Goal: Navigation & Orientation: Find specific page/section

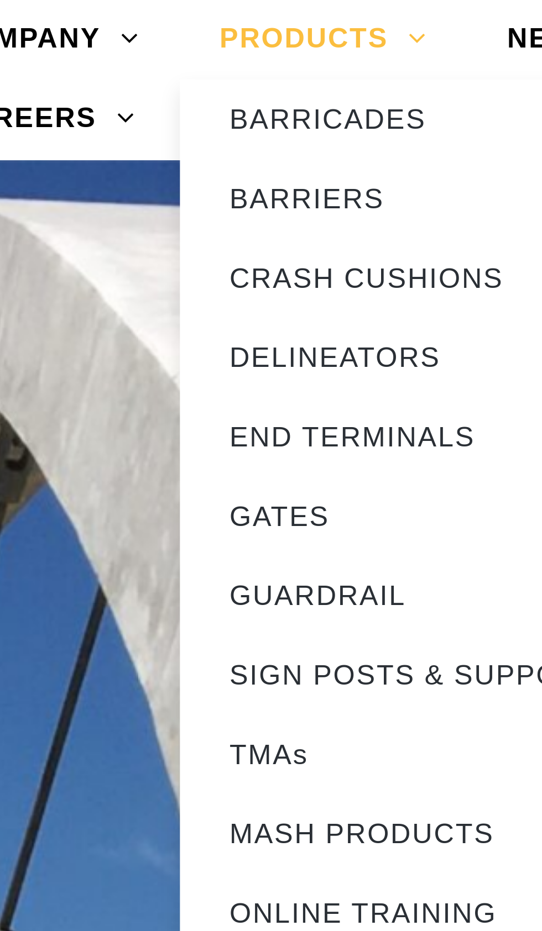
click at [447, 12] on link "PRODUCTS" at bounding box center [441, 11] width 80 height 22
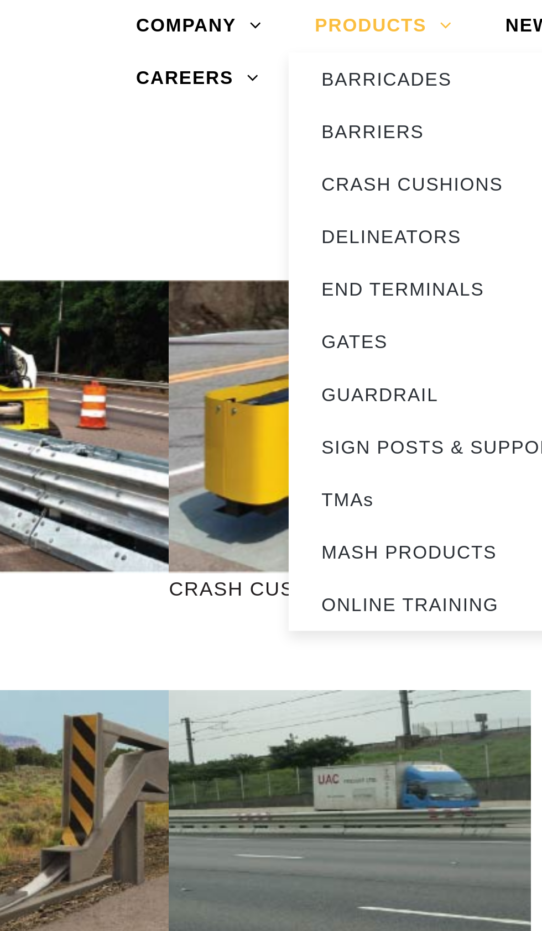
click at [444, 8] on link "PRODUCTS" at bounding box center [441, 11] width 80 height 22
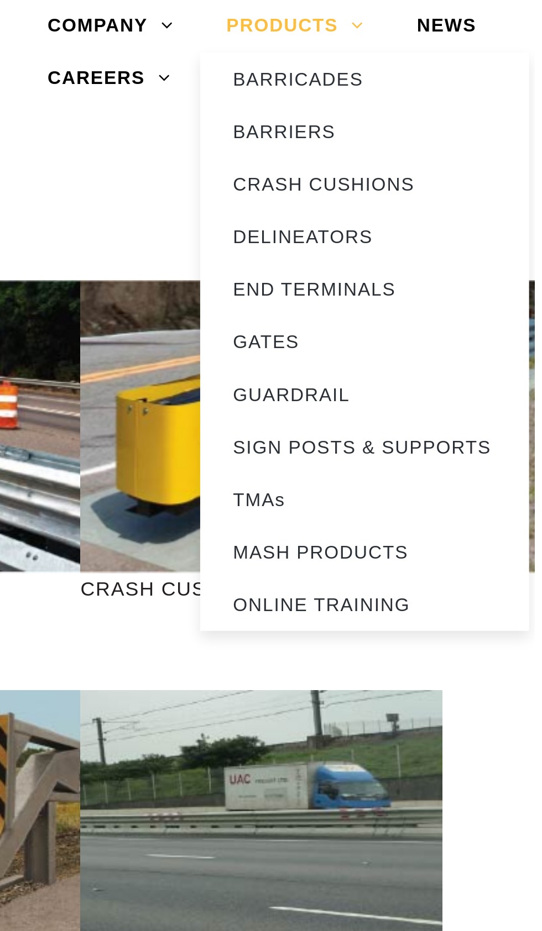
click at [460, 11] on link "PRODUCTS" at bounding box center [441, 11] width 80 height 22
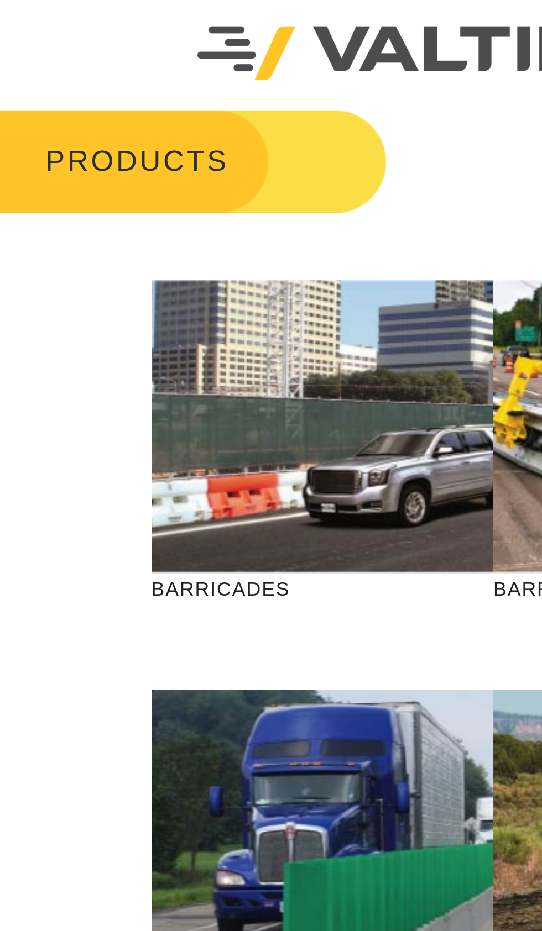
click at [132, 77] on h3 "PRODUCTS" at bounding box center [81, 68] width 163 height 46
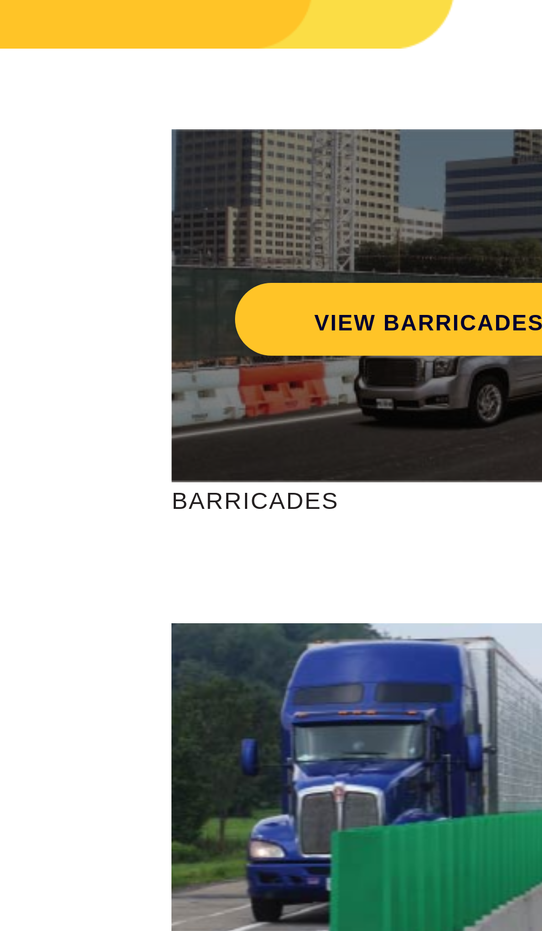
click at [142, 224] on div "VIEW BARRICADES" at bounding box center [154, 179] width 180 height 123
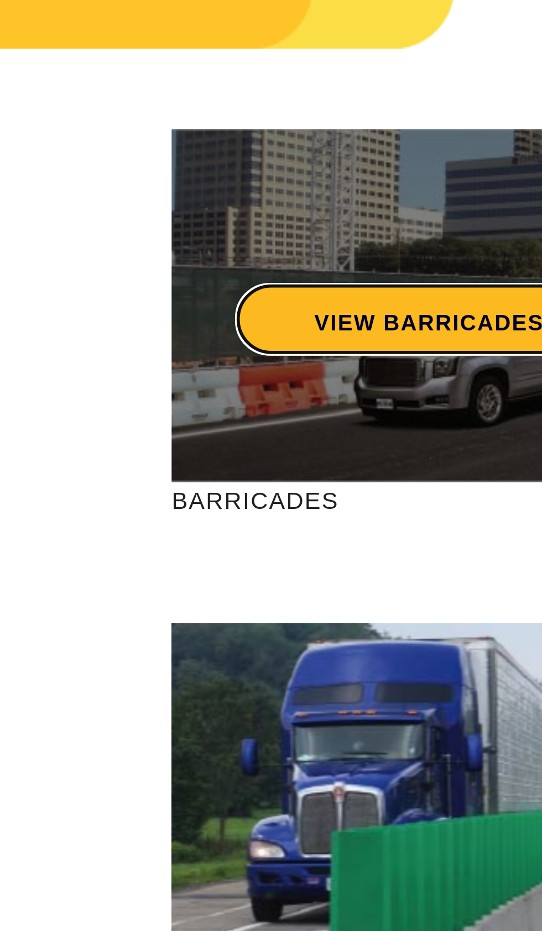
click at [160, 183] on link "VIEW BARRICADES" at bounding box center [153, 183] width 135 height 25
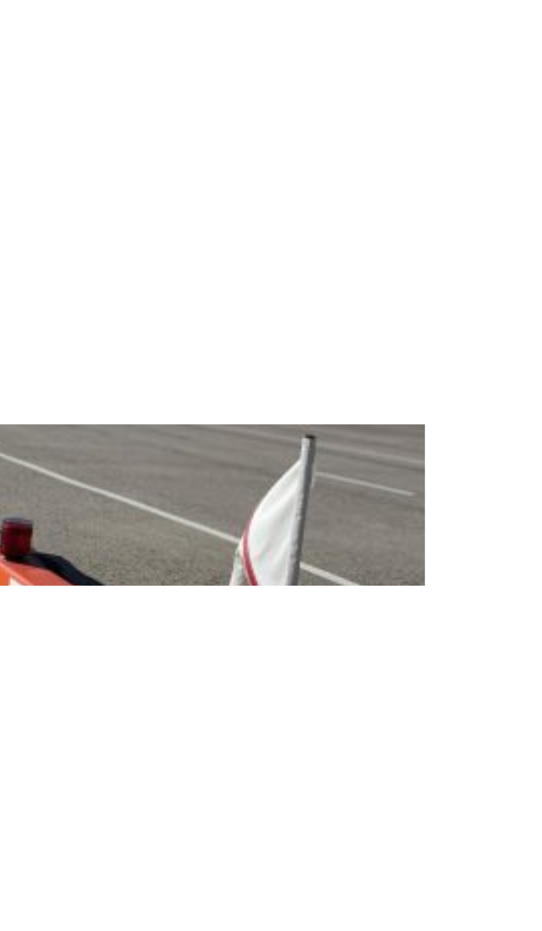
scroll to position [415, 0]
